Goal: Information Seeking & Learning: Learn about a topic

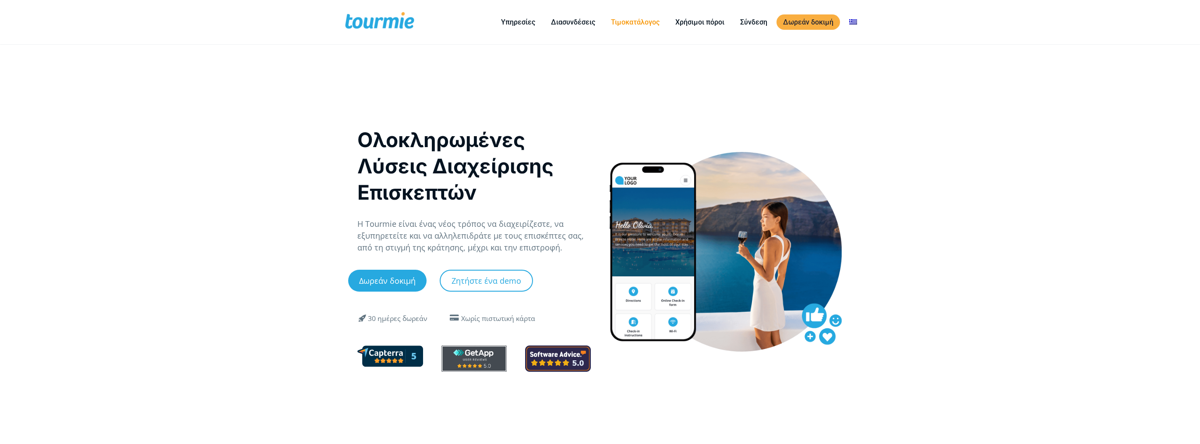
click at [633, 22] on link "Τιμοκατάλογος" at bounding box center [635, 22] width 62 height 11
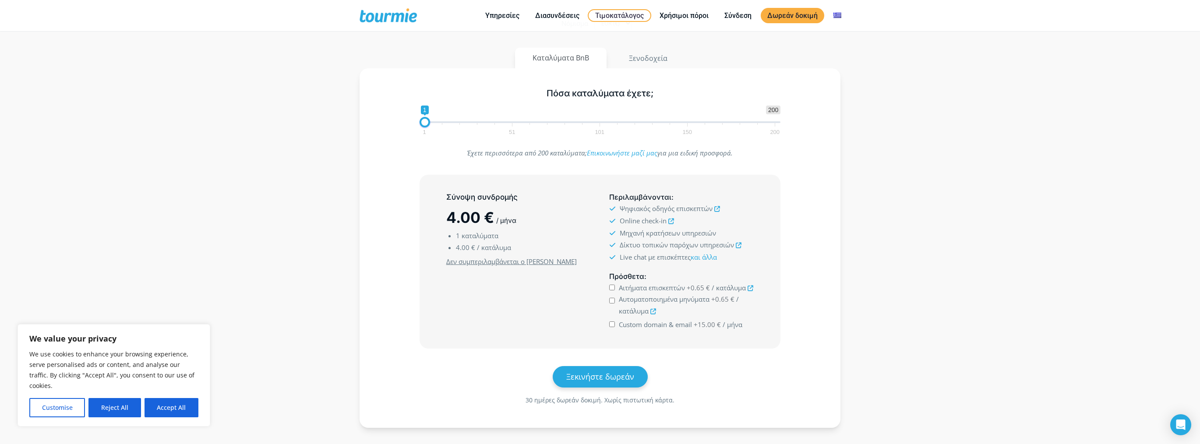
scroll to position [140, 0]
click at [672, 220] on icon at bounding box center [671, 217] width 6 height 6
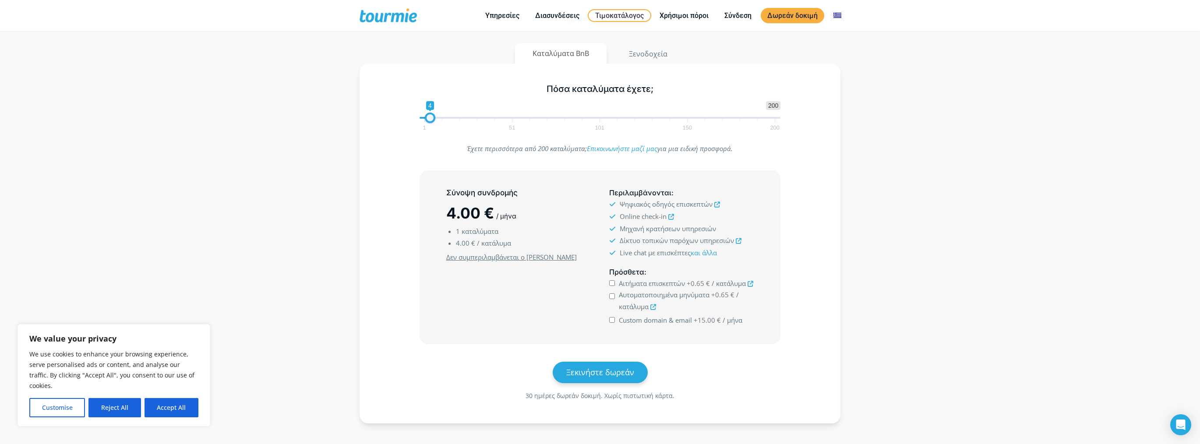
drag, startPoint x: 429, startPoint y: 141, endPoint x: 433, endPoint y: 141, distance: 4.8
click at [433, 123] on span at bounding box center [430, 118] width 11 height 11
type input "1"
drag, startPoint x: 434, startPoint y: 142, endPoint x: 401, endPoint y: 142, distance: 32.8
click at [401, 134] on div "Πόσα καταλύματα έχετε; 1 200 0 0 1 1 51 101 150 200 1" at bounding box center [599, 105] width 455 height 57
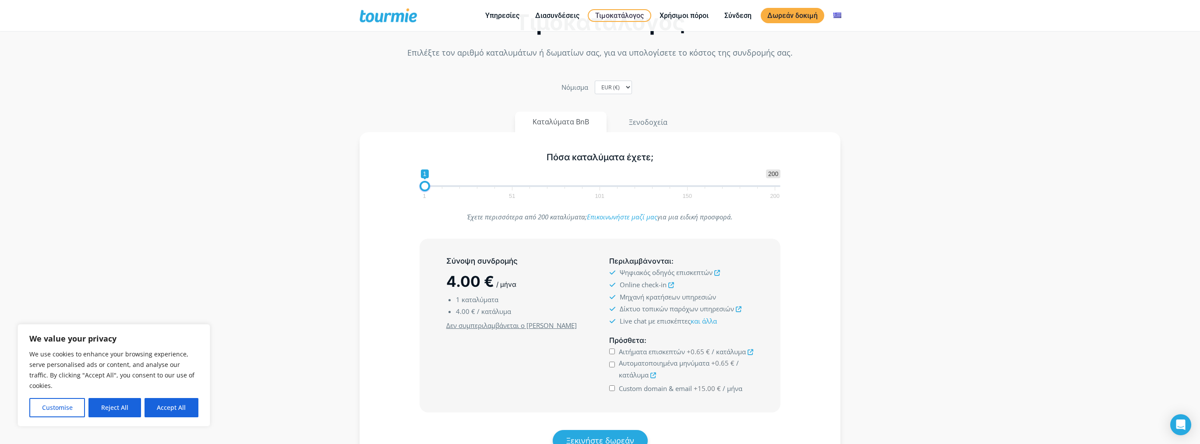
scroll to position [70, 0]
click at [560, 132] on button "Καταλύματα BnB" at bounding box center [561, 123] width 92 height 21
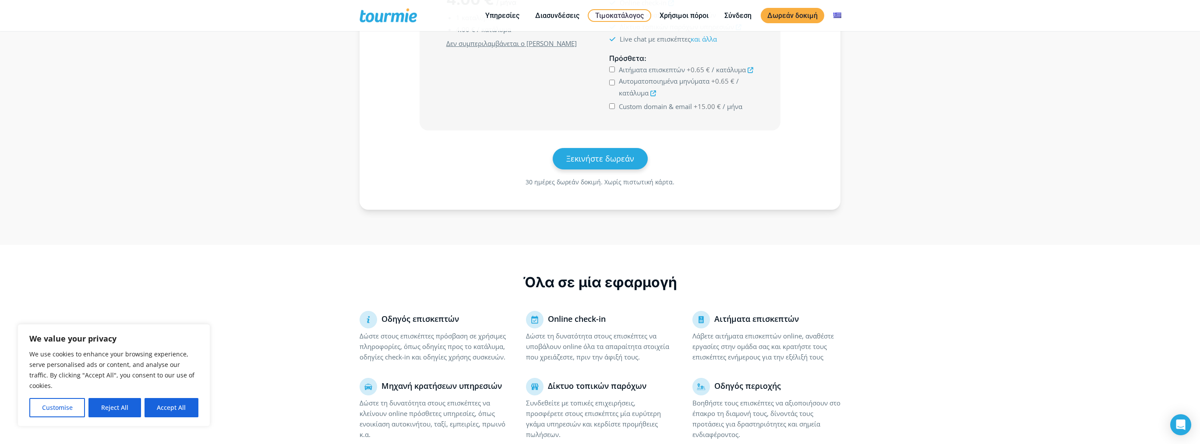
scroll to position [245, 0]
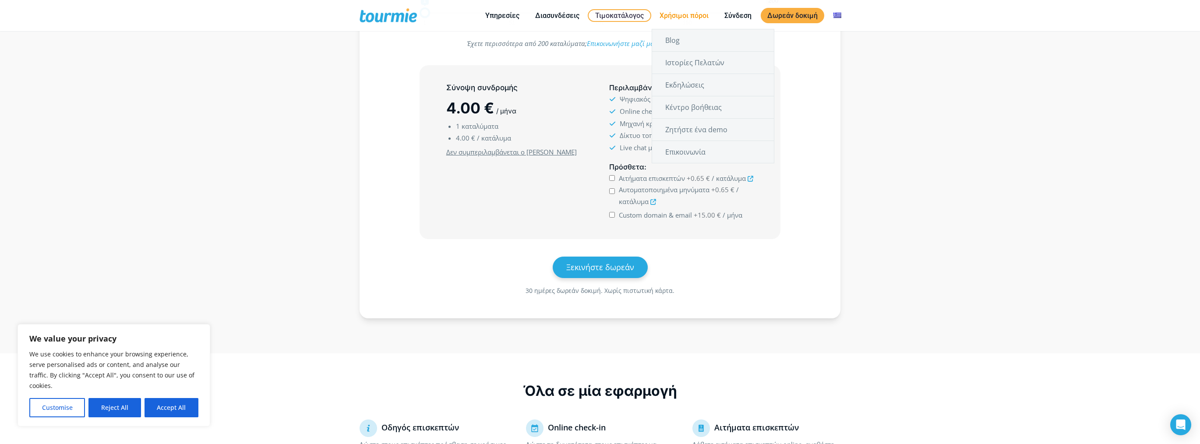
click at [679, 20] on link "Χρήσιμοι πόροι" at bounding box center [684, 15] width 62 height 11
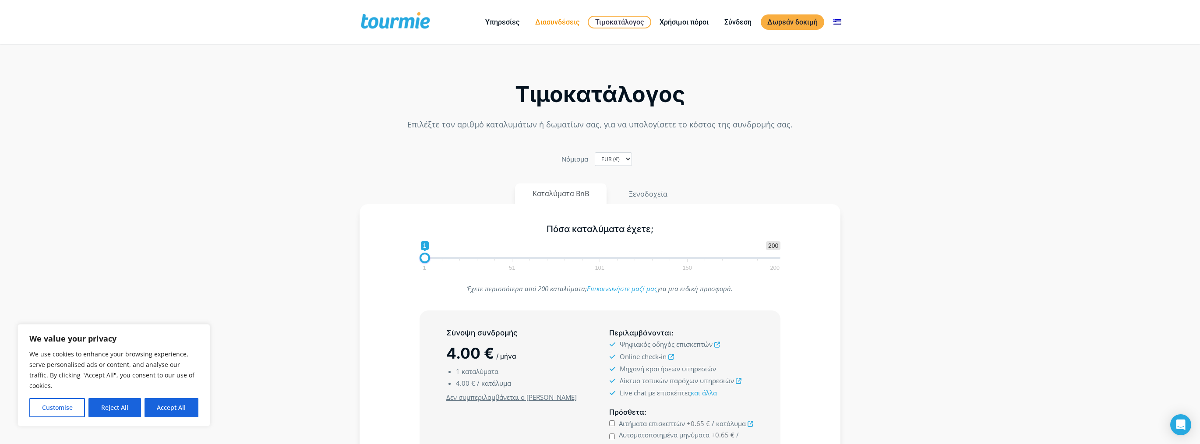
click at [570, 19] on link "Διασυνδέσεις" at bounding box center [556, 22] width 57 height 11
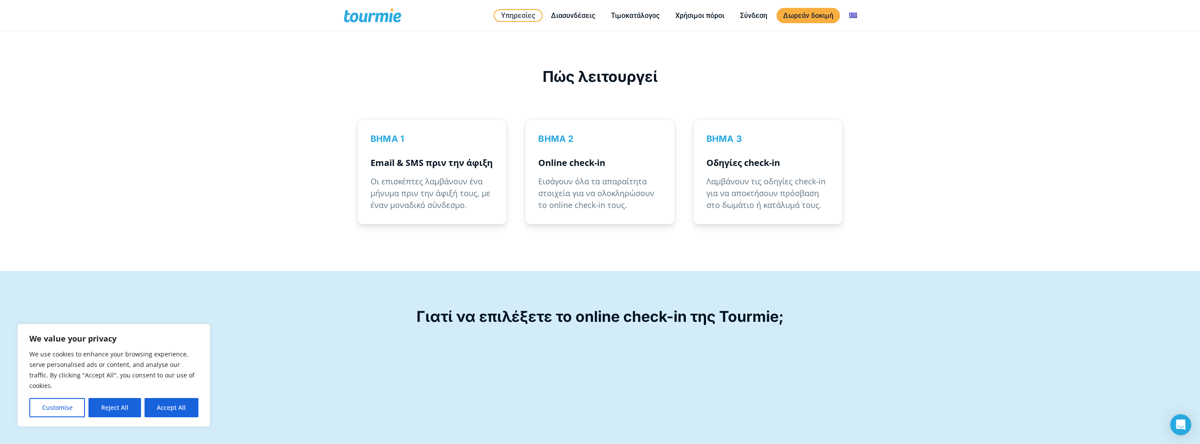
scroll to position [1331, 0]
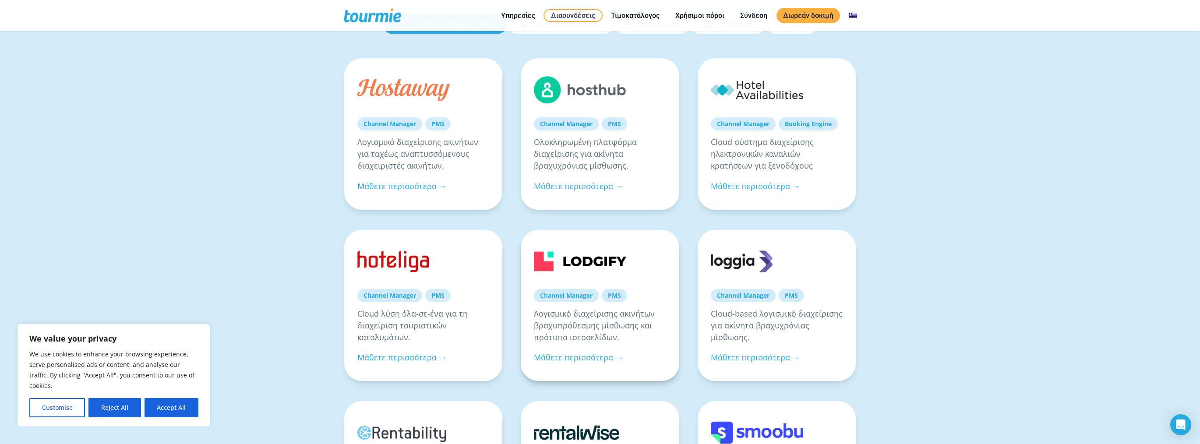
scroll to position [175, 0]
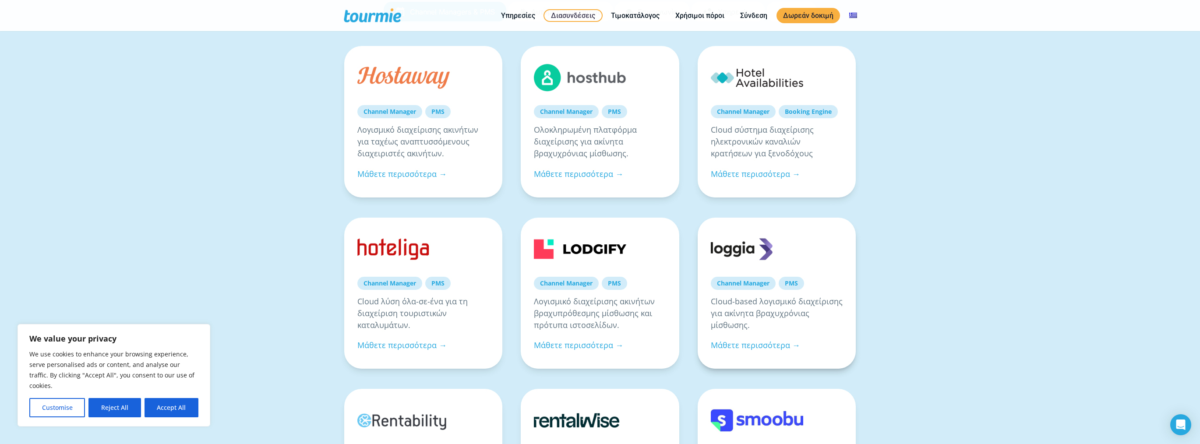
click at [737, 246] on link at bounding box center [757, 249] width 92 height 37
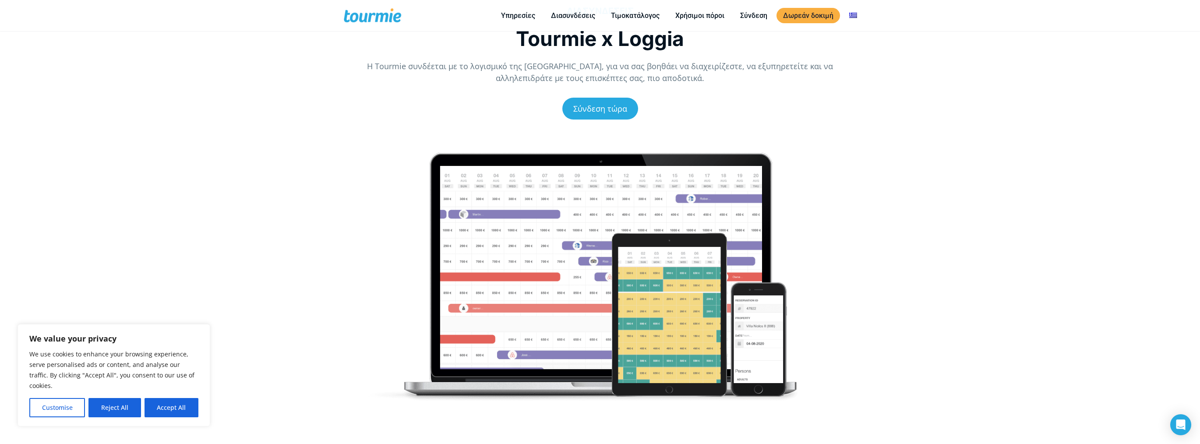
scroll to position [70, 0]
